Goal: Information Seeking & Learning: Learn about a topic

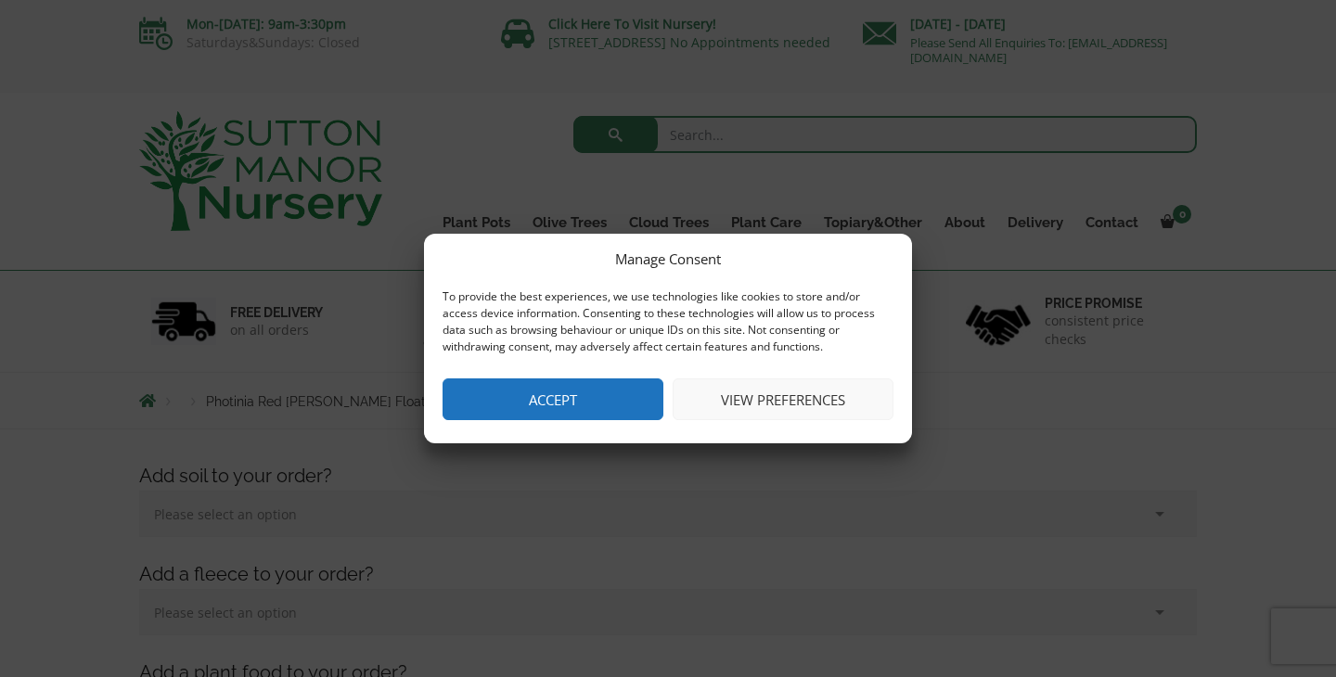
click at [515, 400] on button "Accept" at bounding box center [553, 400] width 221 height 42
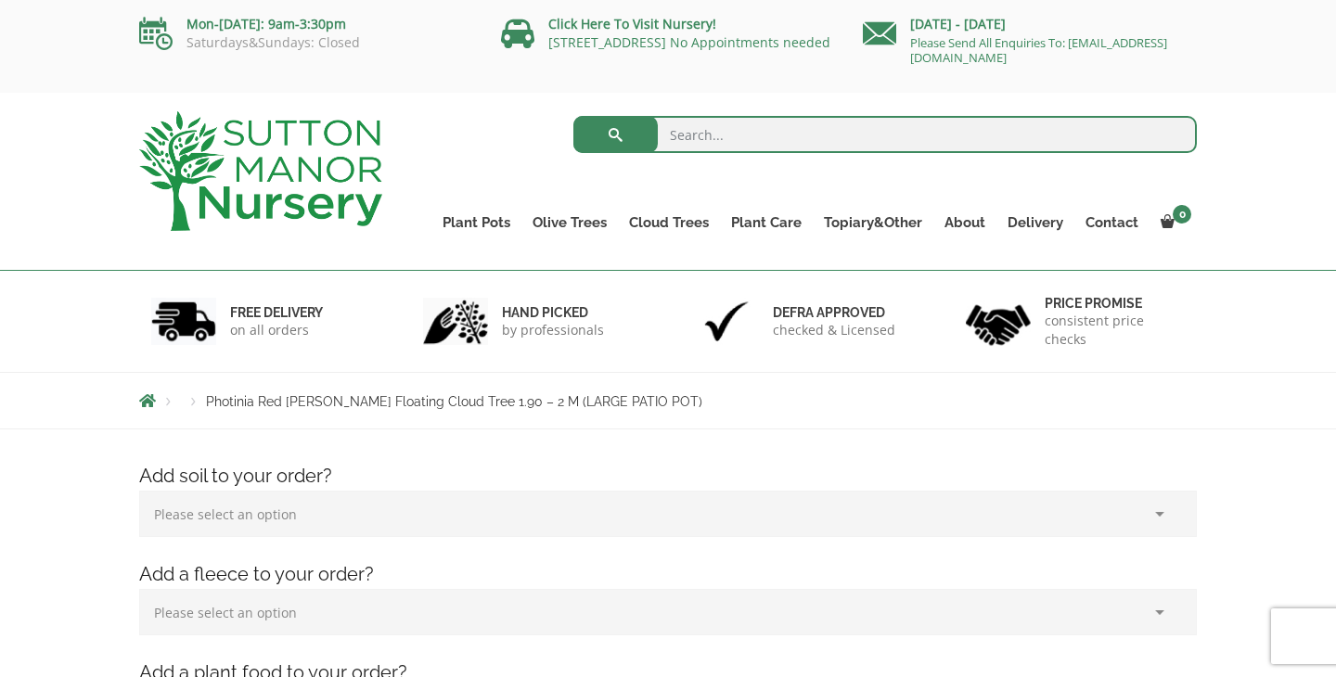
click at [691, 144] on input "search" at bounding box center [885, 134] width 624 height 37
type input "japanese maple tree in a pot"
click at [573, 116] on button "submit" at bounding box center [615, 134] width 84 height 37
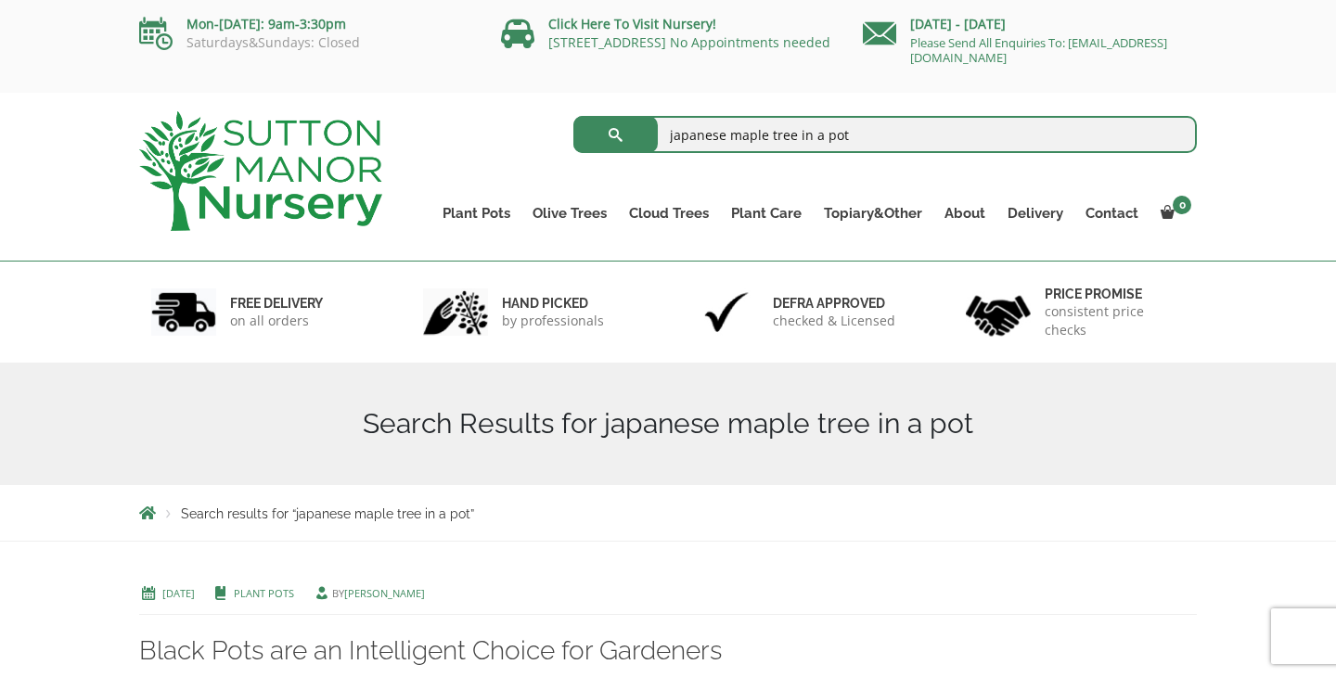
drag, startPoint x: 842, startPoint y: 139, endPoint x: 623, endPoint y: 131, distance: 219.1
click at [623, 131] on form "japanese maple tree in a pot Search for:" at bounding box center [885, 134] width 624 height 46
drag, startPoint x: 848, startPoint y: 138, endPoint x: 679, endPoint y: 122, distance: 169.6
click at [679, 122] on input "japanese maple tree in a pot" at bounding box center [885, 134] width 624 height 37
